Goal: Information Seeking & Learning: Learn about a topic

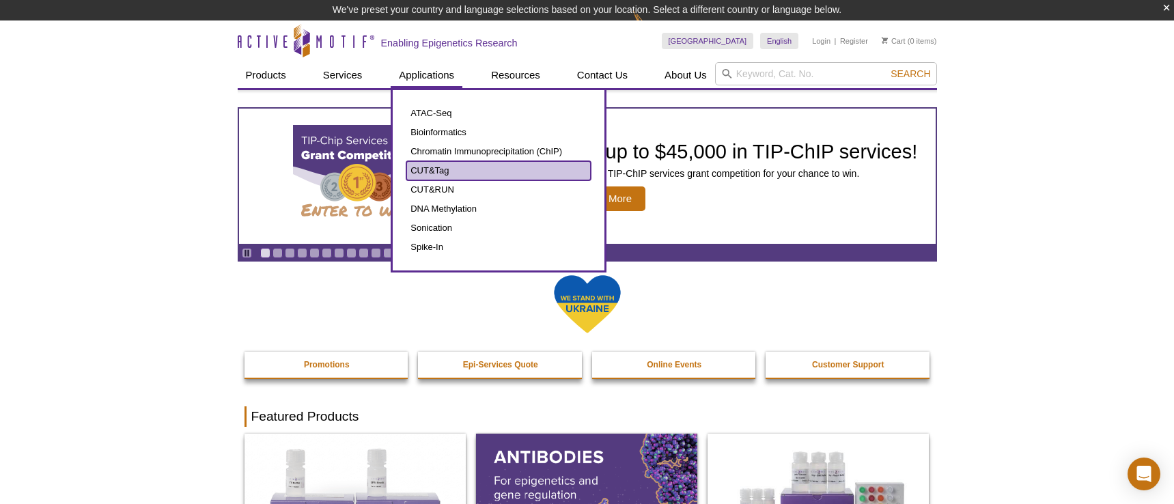
click at [421, 167] on link "CUT&Tag" at bounding box center [498, 170] width 184 height 19
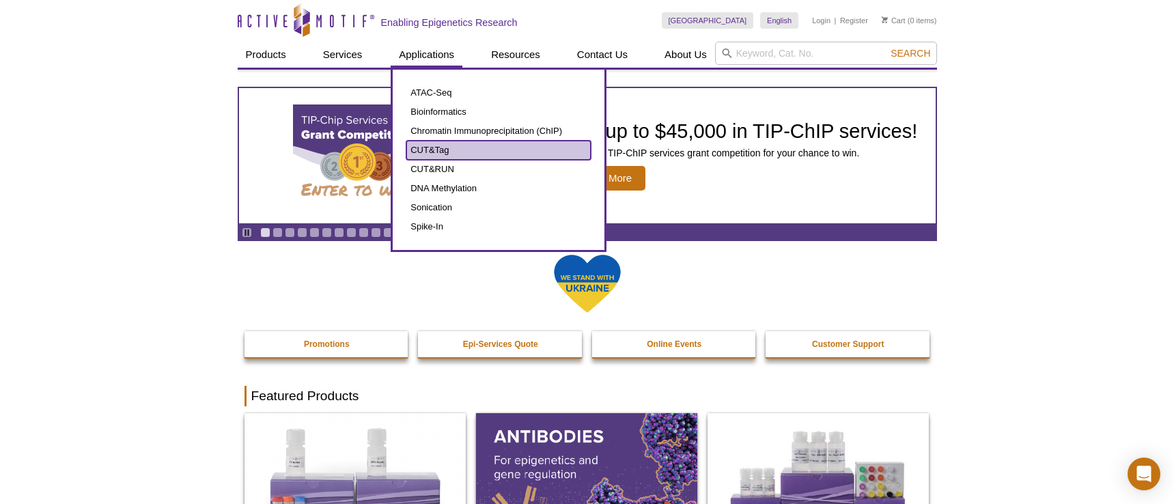
click at [424, 152] on link "CUT&Tag" at bounding box center [498, 150] width 184 height 19
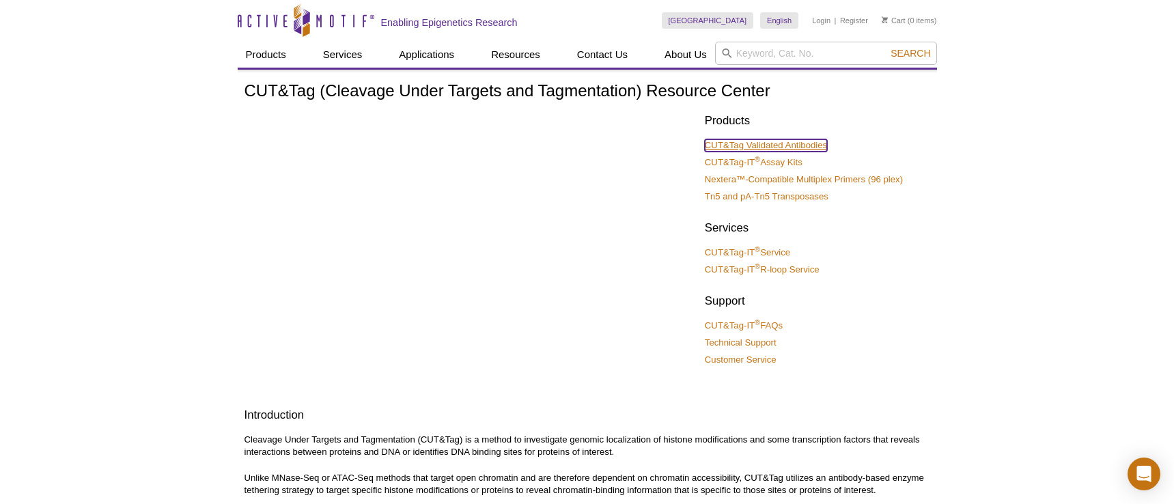
click at [778, 141] on link "CUT&Tag Validated Antibodies" at bounding box center [766, 145] width 122 height 12
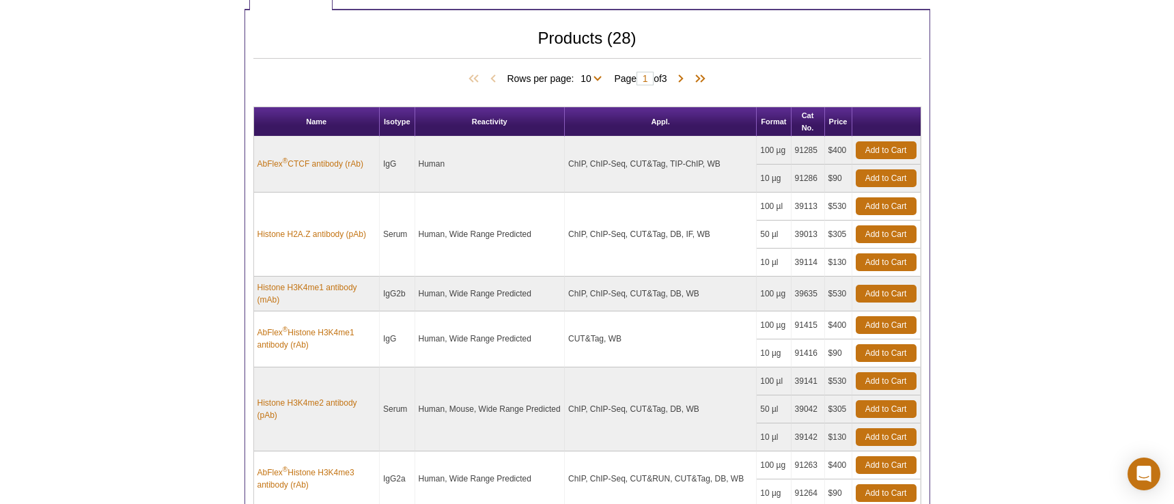
scroll to position [678, 0]
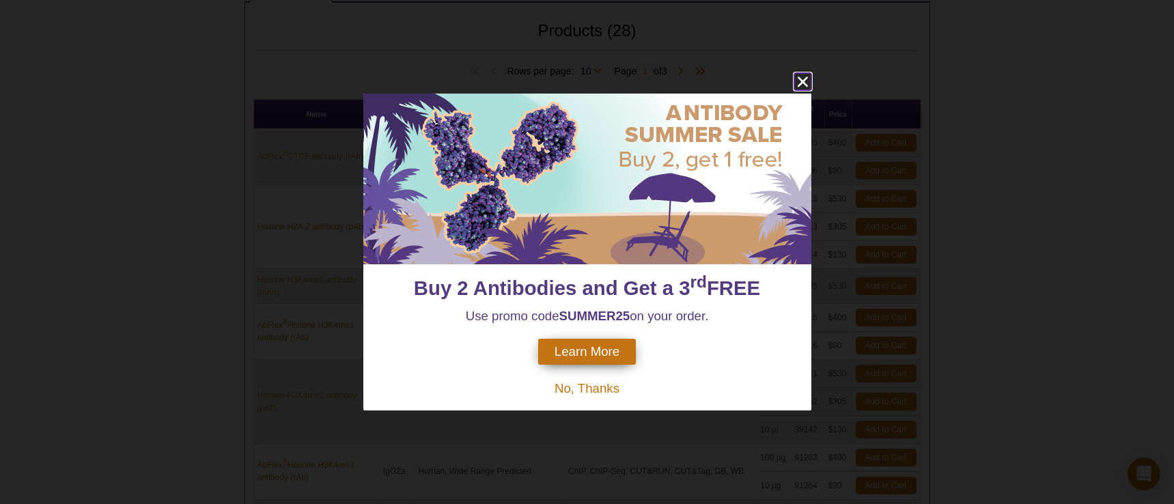
click at [803, 77] on icon "close" at bounding box center [802, 81] width 17 height 17
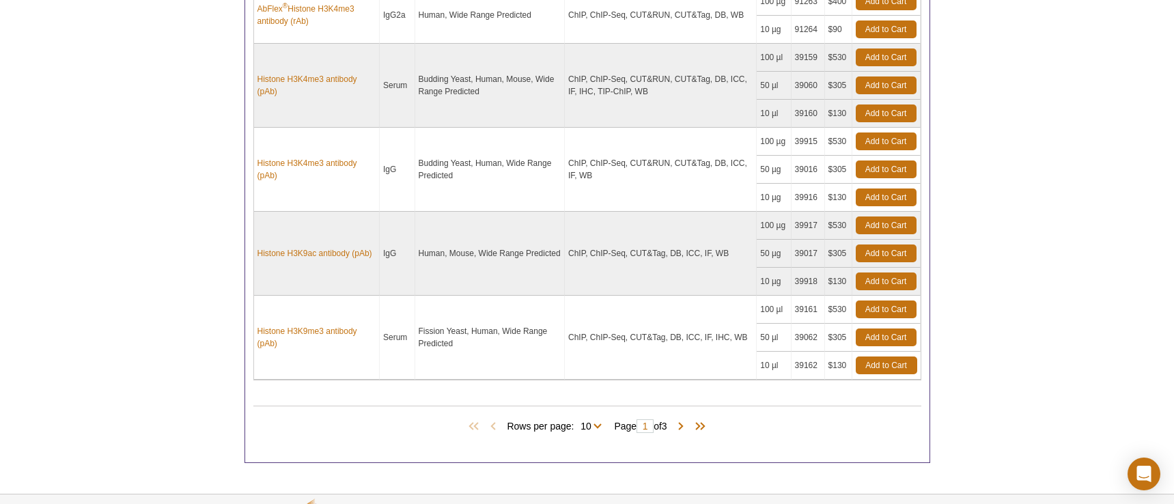
scroll to position [1135, 0]
click at [686, 423] on span at bounding box center [681, 426] width 14 height 14
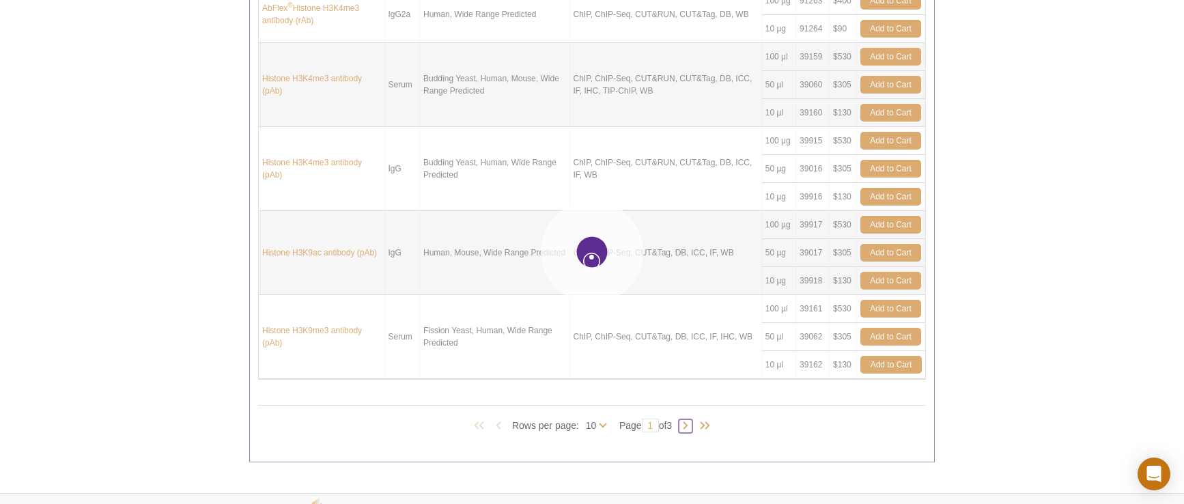
type input "2"
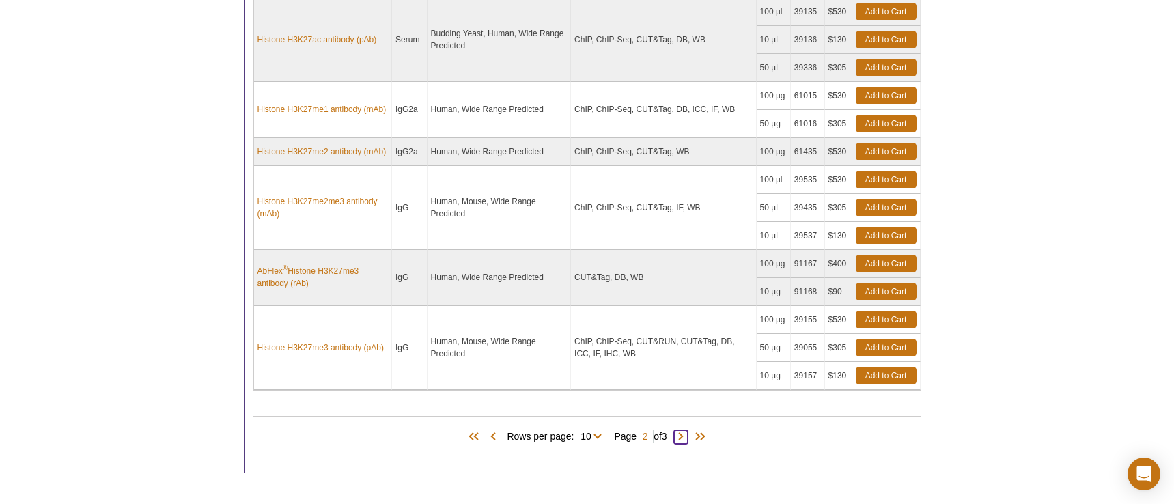
scroll to position [1090, 0]
click at [686, 436] on span at bounding box center [681, 437] width 14 height 14
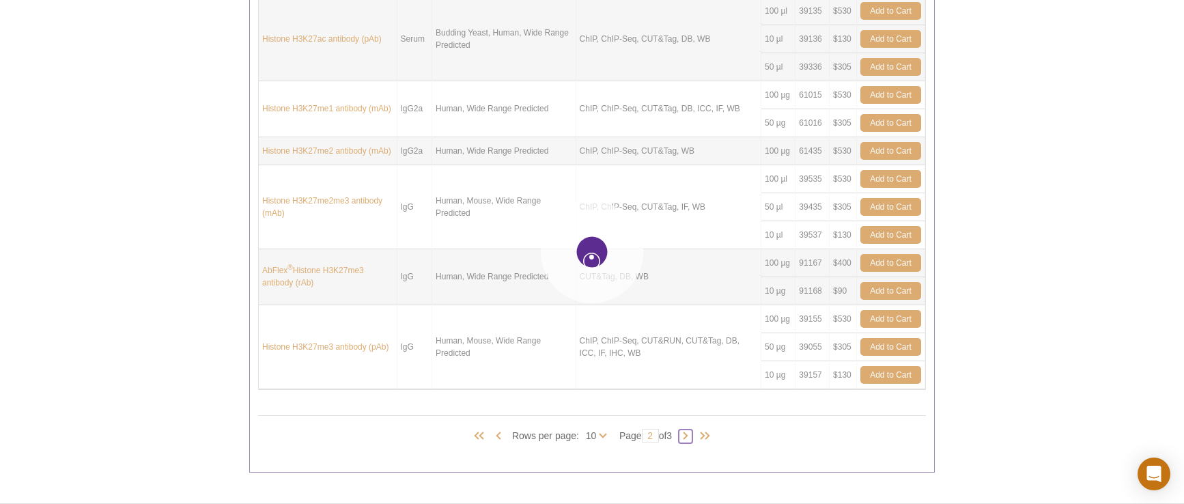
type input "3"
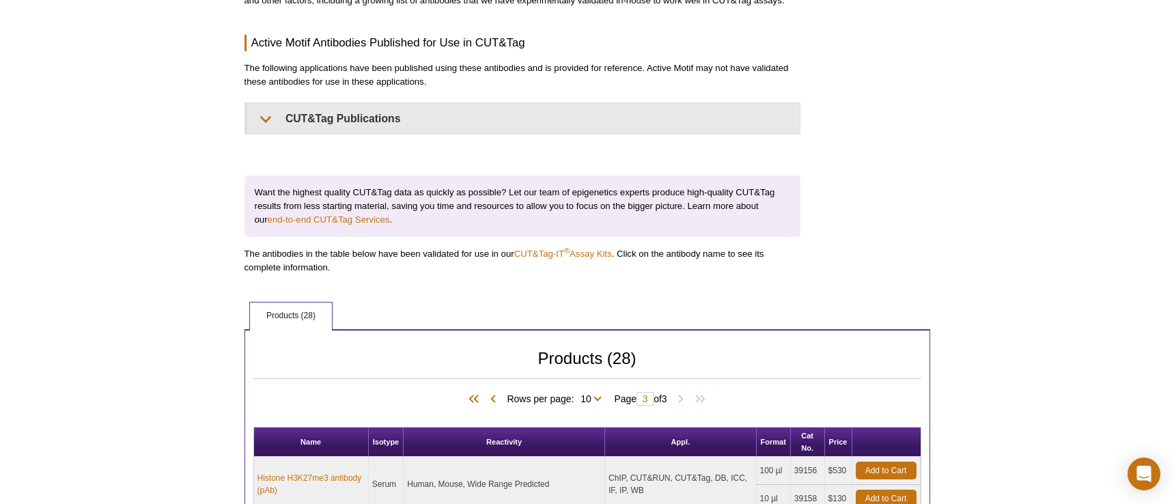
scroll to position [0, 0]
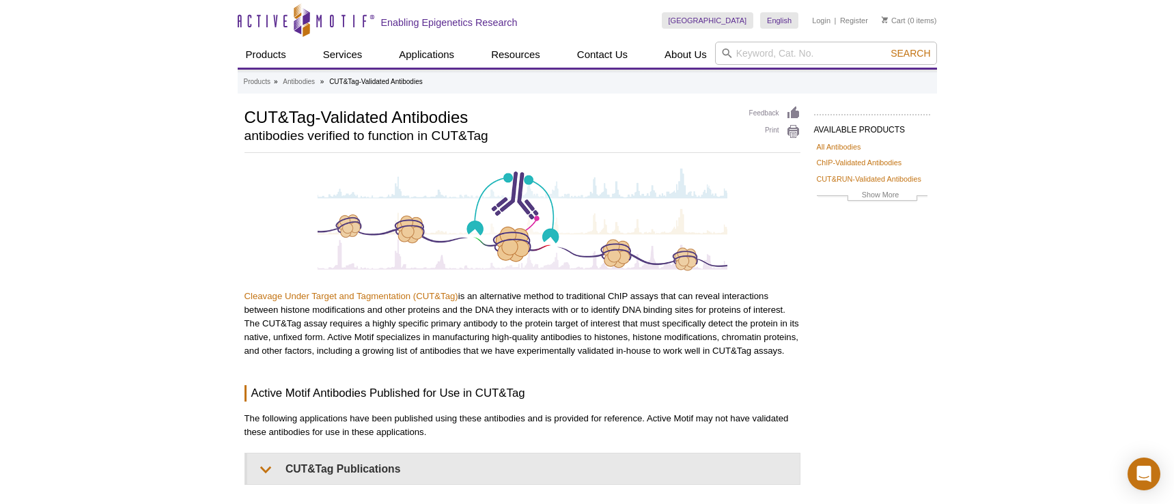
click at [321, 83] on li "»" at bounding box center [322, 82] width 4 height 8
click at [300, 84] on link "Antibodies" at bounding box center [299, 82] width 32 height 12
